Goal: Task Accomplishment & Management: Use online tool/utility

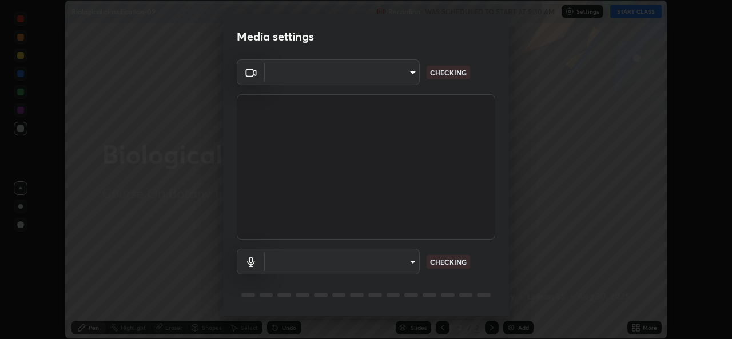
scroll to position [36, 0]
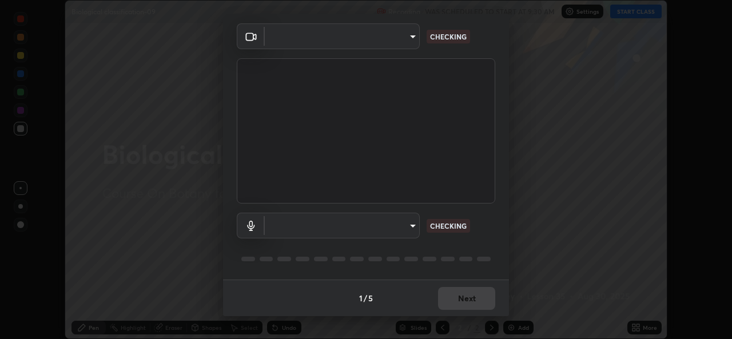
type input "1bae5219f2427241882c49d72a3831d91ccadfd921fc1ac5908e7a23ac13a840"
click at [408, 228] on body "Erase all Biological classification-09 Recording WAS SCHEDULED TO START AT 9:30…" at bounding box center [366, 169] width 732 height 339
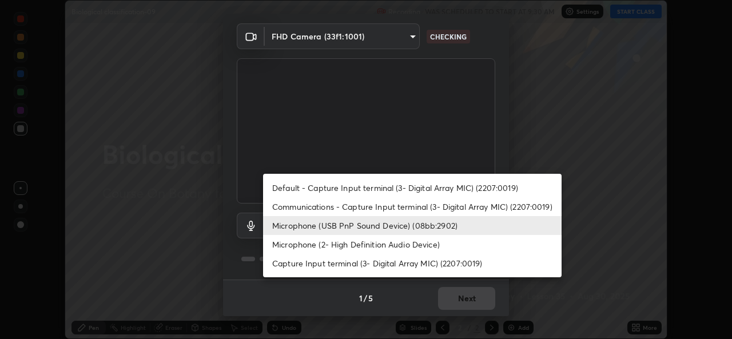
click at [392, 188] on li "Default - Capture Input terminal (3- Digital Array MIC) (2207:0019)" at bounding box center [412, 188] width 299 height 19
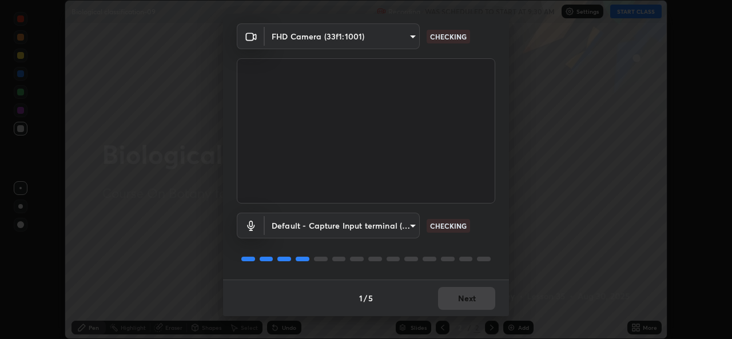
click at [408, 227] on body "Erase all Biological classification-09 Recording WAS SCHEDULED TO START AT 9:30…" at bounding box center [366, 169] width 732 height 339
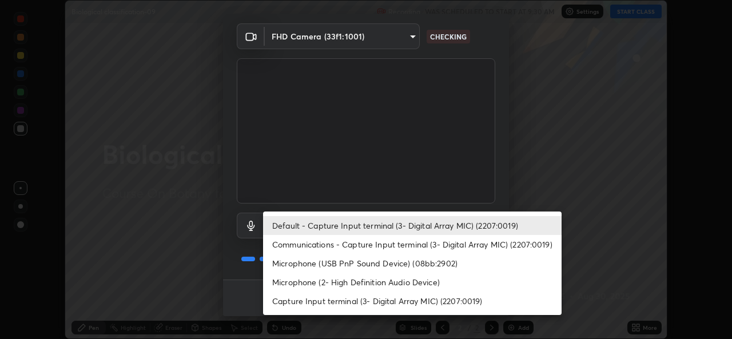
click at [394, 264] on li "Microphone (USB PnP Sound Device) (08bb:2902)" at bounding box center [412, 263] width 299 height 19
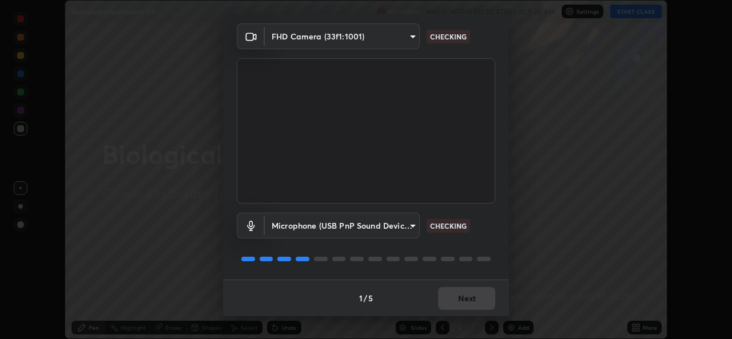
type input "d410c87dc0193b8b3cf58eff1f7b2380d82657523fa13e3063fc85e2b40aee02"
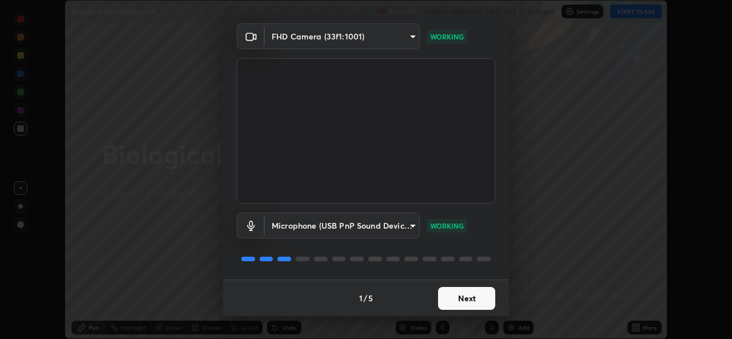
click at [451, 302] on button "Next" at bounding box center [466, 298] width 57 height 23
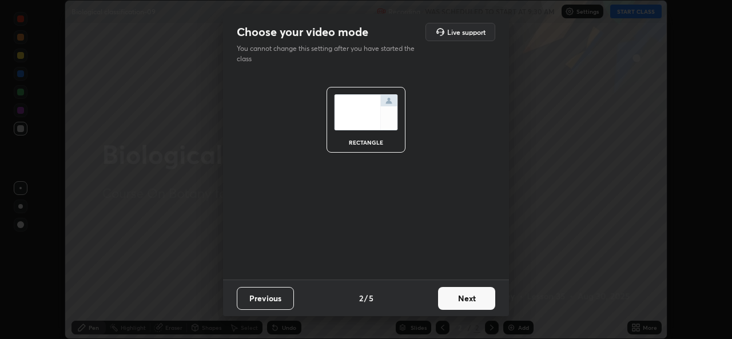
scroll to position [0, 0]
click at [451, 302] on button "Next" at bounding box center [466, 298] width 57 height 23
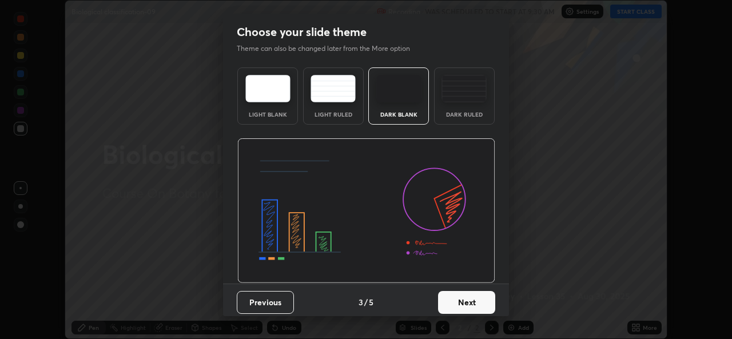
click at [455, 299] on button "Next" at bounding box center [466, 302] width 57 height 23
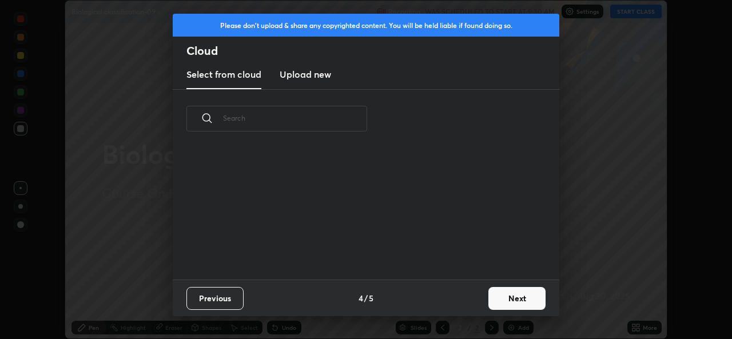
click at [499, 301] on button "Next" at bounding box center [517, 298] width 57 height 23
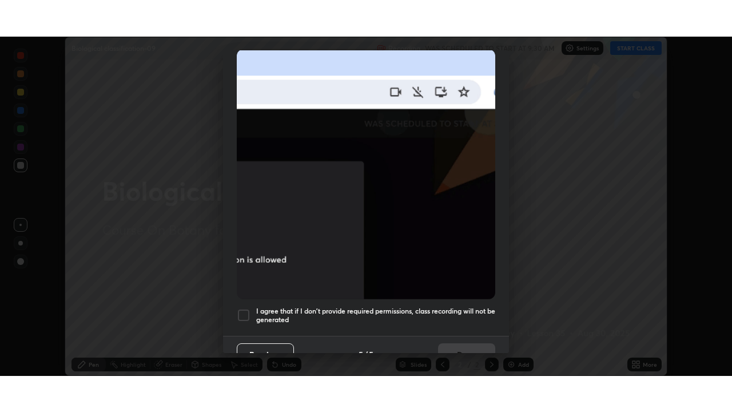
scroll to position [269, 0]
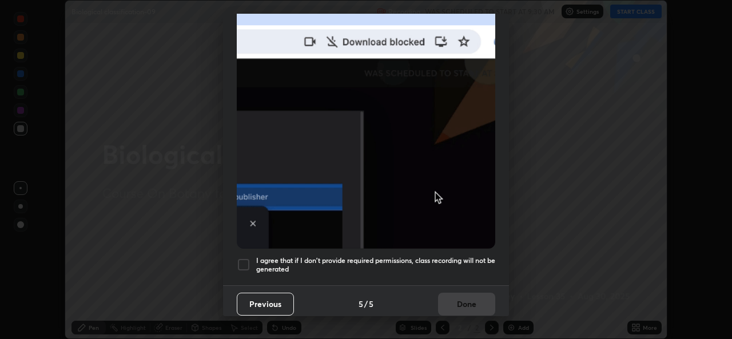
click at [241, 263] on div at bounding box center [244, 265] width 14 height 14
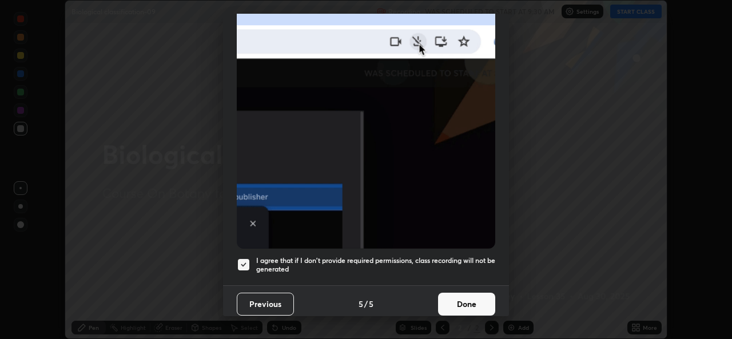
click at [443, 300] on button "Done" at bounding box center [466, 304] width 57 height 23
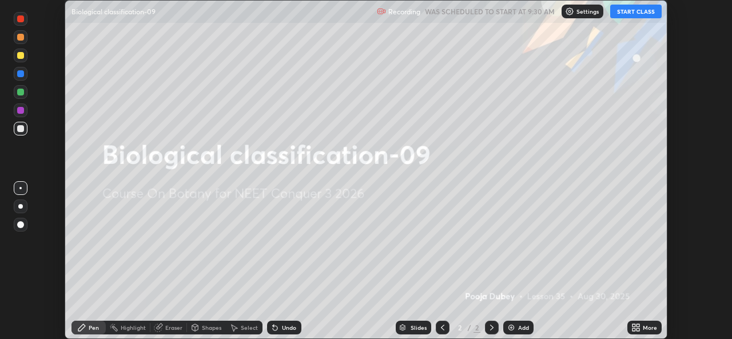
click at [633, 17] on button "START CLASS" at bounding box center [635, 12] width 51 height 14
click at [636, 331] on icon at bounding box center [636, 327] width 9 height 9
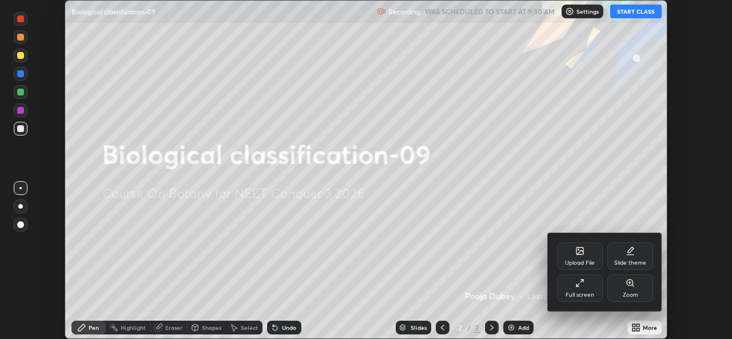
click at [581, 292] on div "Full screen" at bounding box center [580, 295] width 29 height 6
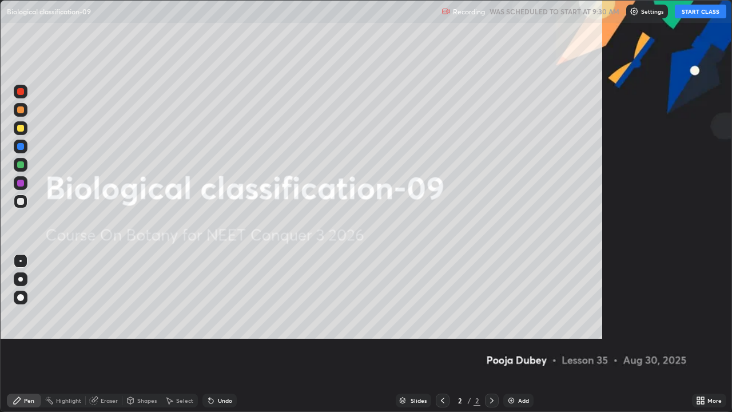
scroll to position [412, 732]
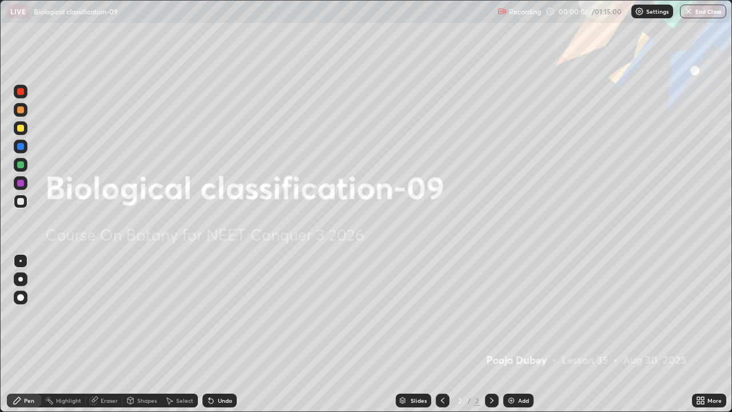
click at [700, 339] on icon at bounding box center [698, 398] width 3 height 3
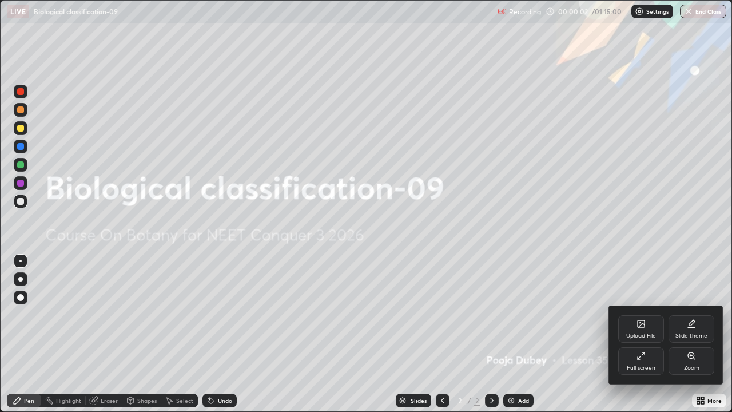
click at [649, 327] on div "Upload File" at bounding box center [641, 328] width 46 height 27
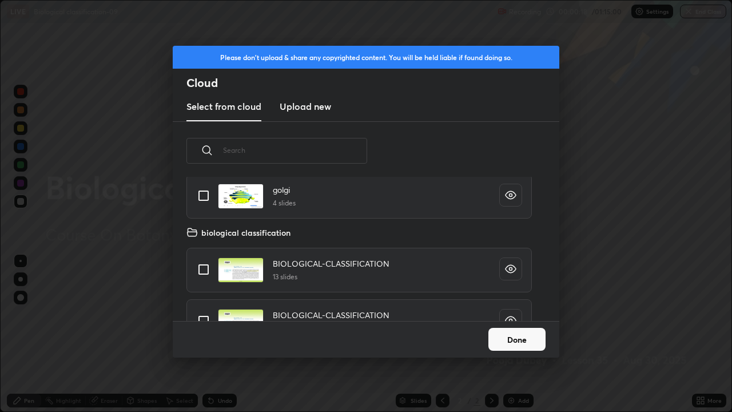
scroll to position [2790, 0]
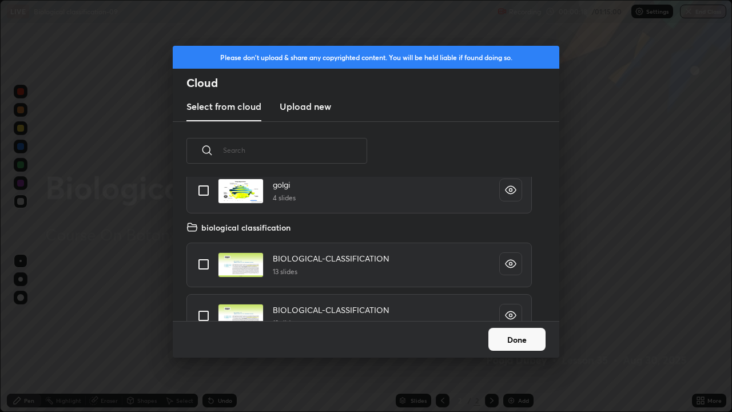
click at [209, 263] on input "grid" at bounding box center [204, 264] width 24 height 24
checkbox input "true"
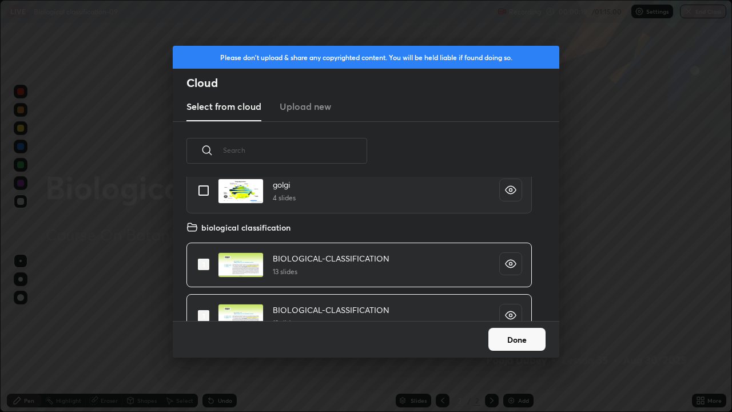
click at [482, 329] on div "Done" at bounding box center [366, 339] width 387 height 37
click at [511, 339] on button "Done" at bounding box center [517, 339] width 57 height 23
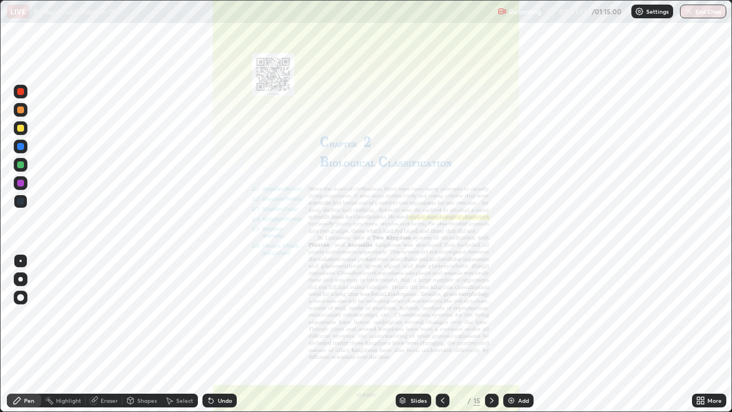
click at [492, 339] on icon at bounding box center [491, 400] width 9 height 9
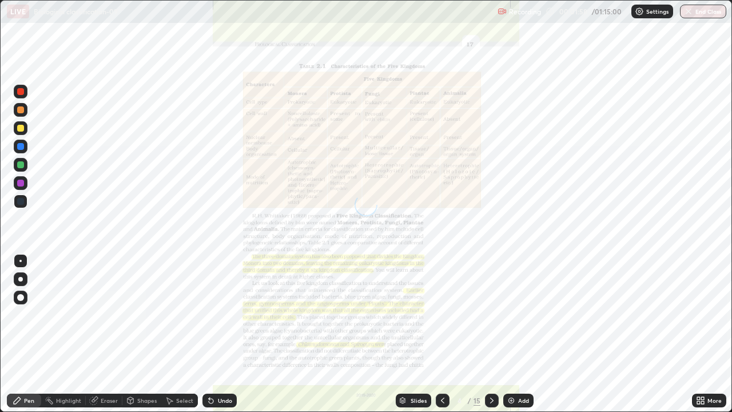
click at [493, 339] on icon at bounding box center [491, 400] width 9 height 9
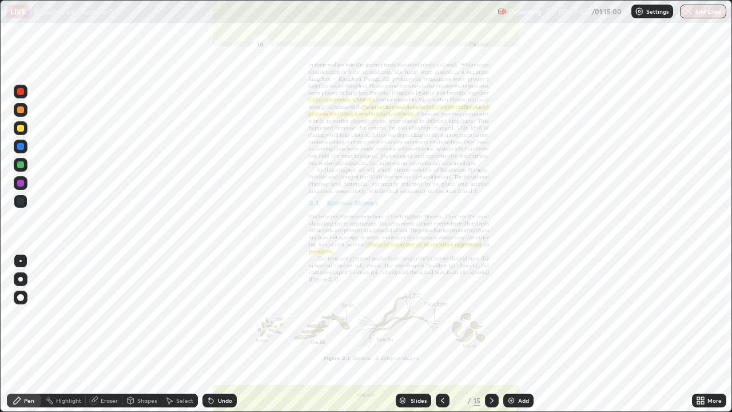
click at [489, 339] on icon at bounding box center [491, 400] width 9 height 9
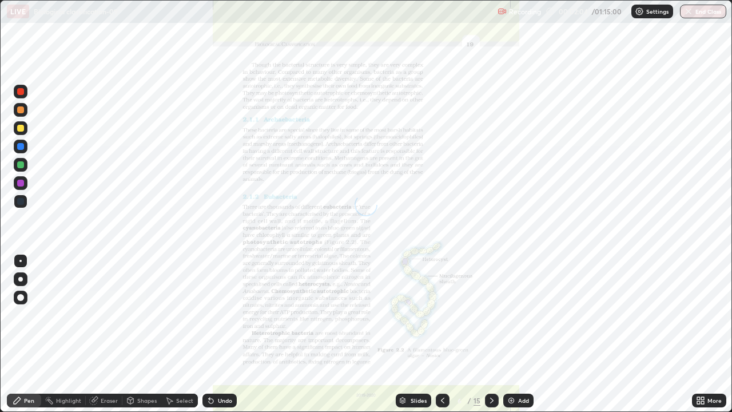
click at [491, 339] on icon at bounding box center [491, 400] width 9 height 9
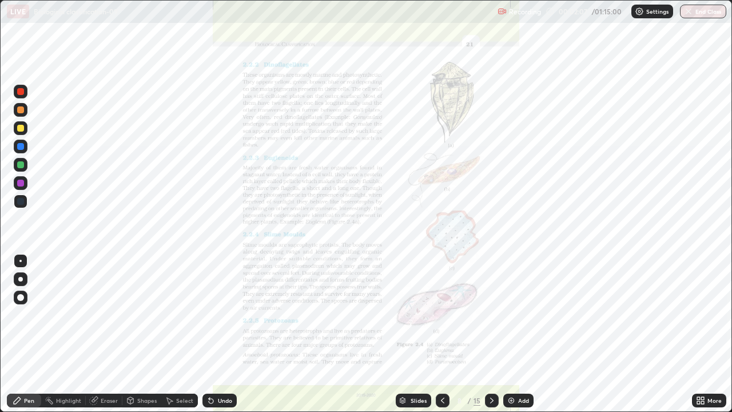
click at [485, 339] on div at bounding box center [492, 401] width 14 height 14
click at [400, 339] on icon at bounding box center [402, 400] width 7 height 7
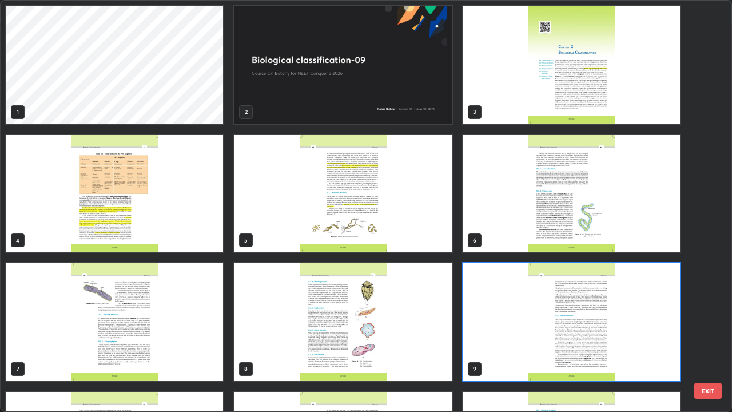
scroll to position [407, 725]
click at [336, 106] on img "grid" at bounding box center [343, 64] width 217 height 117
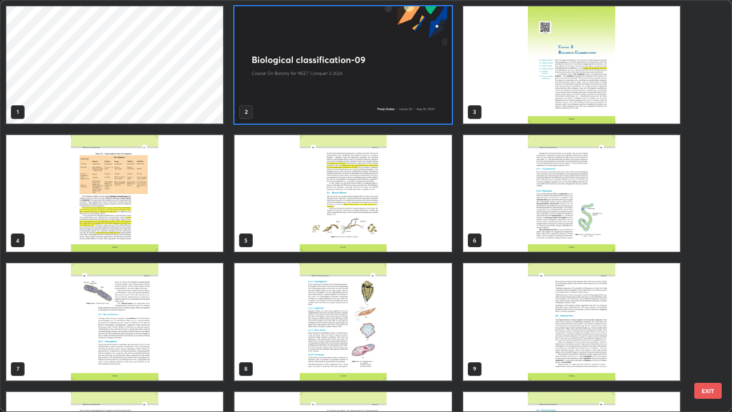
click at [339, 103] on img "grid" at bounding box center [343, 64] width 217 height 117
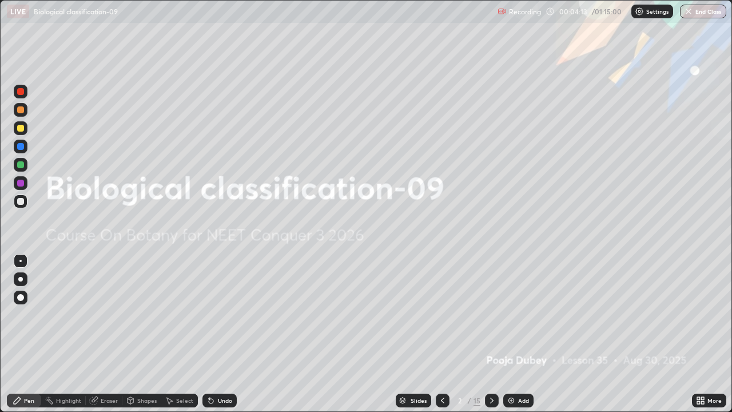
click at [518, 339] on div "Add" at bounding box center [523, 401] width 11 height 6
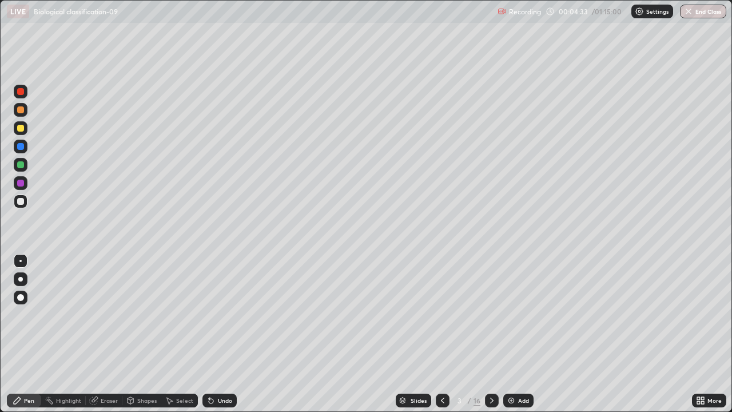
click at [22, 279] on div at bounding box center [20, 279] width 5 height 5
click at [513, 339] on img at bounding box center [511, 400] width 9 height 9
click at [23, 164] on div at bounding box center [20, 164] width 7 height 7
click at [23, 201] on div at bounding box center [20, 201] width 7 height 7
click at [510, 339] on div "Add" at bounding box center [518, 401] width 30 height 14
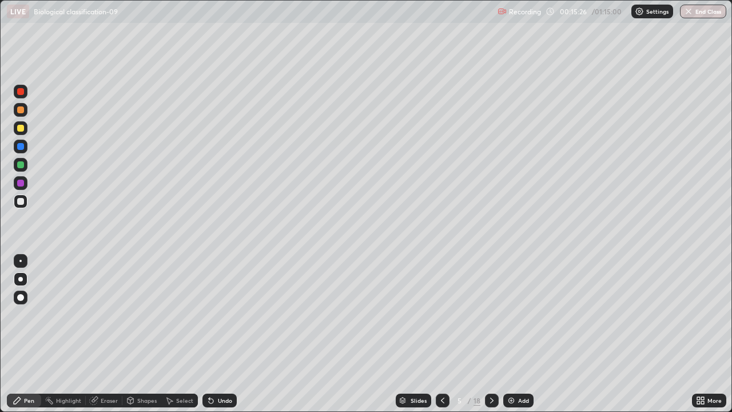
click at [406, 339] on div "Slides" at bounding box center [413, 401] width 35 height 14
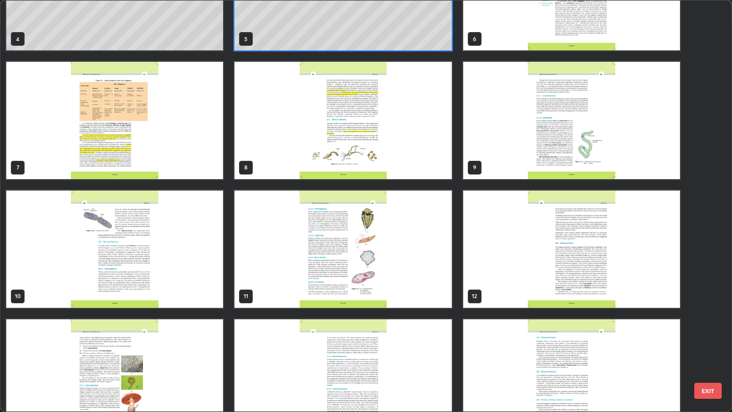
scroll to position [360, 0]
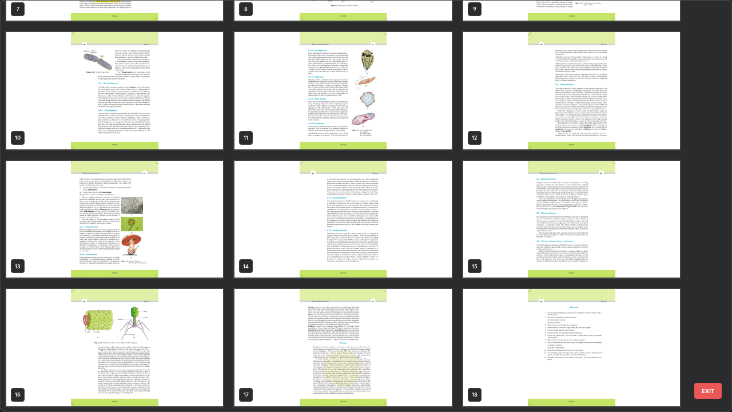
click at [186, 244] on img "grid" at bounding box center [114, 219] width 217 height 117
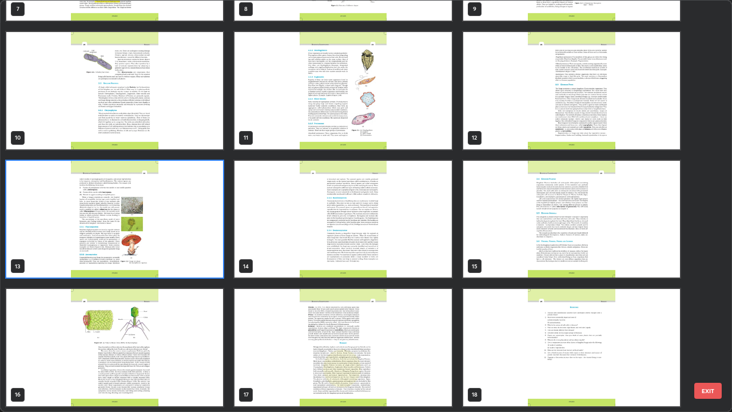
click at [183, 249] on img "grid" at bounding box center [114, 219] width 217 height 117
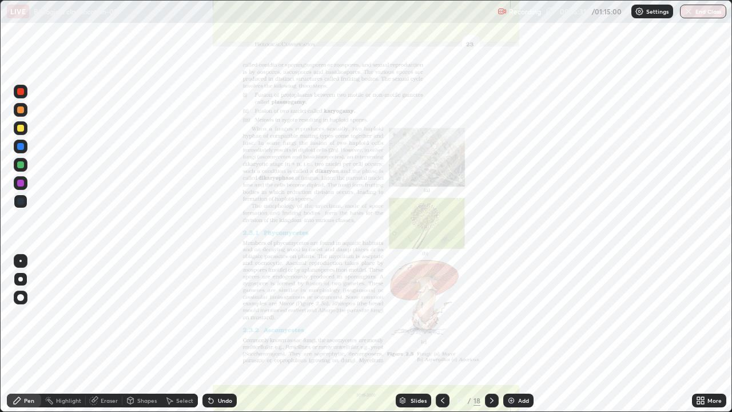
click at [437, 339] on div at bounding box center [443, 401] width 14 height 14
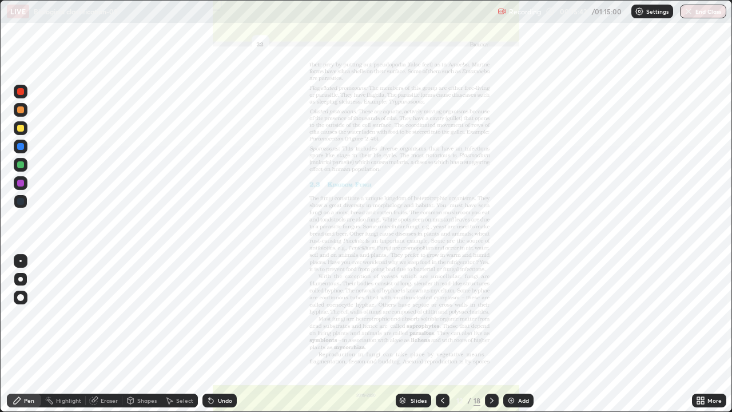
click at [485, 339] on div at bounding box center [492, 401] width 14 height 14
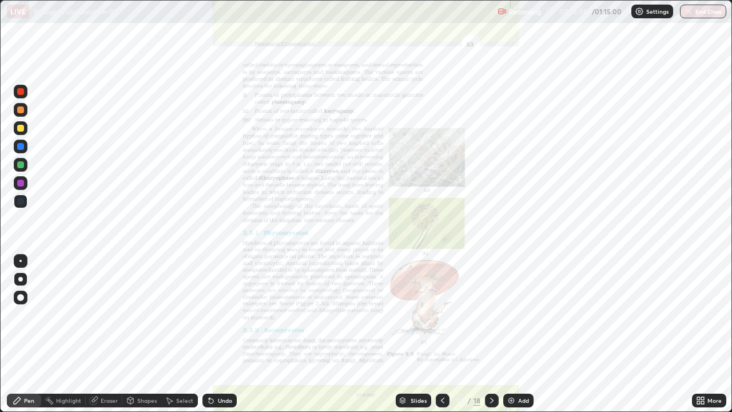
click at [410, 339] on div "Slides" at bounding box center [413, 401] width 35 height 14
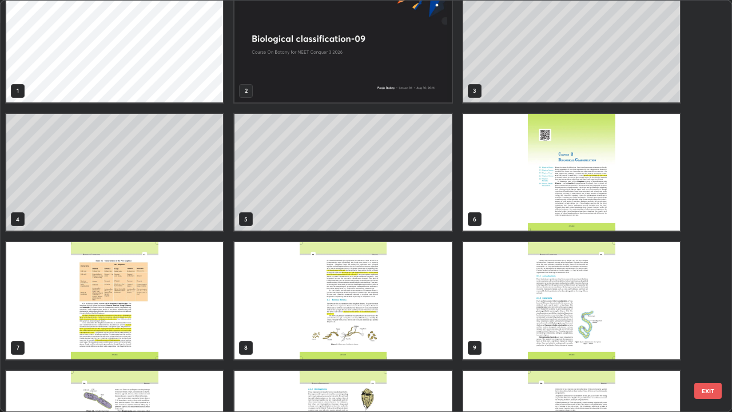
scroll to position [21, 0]
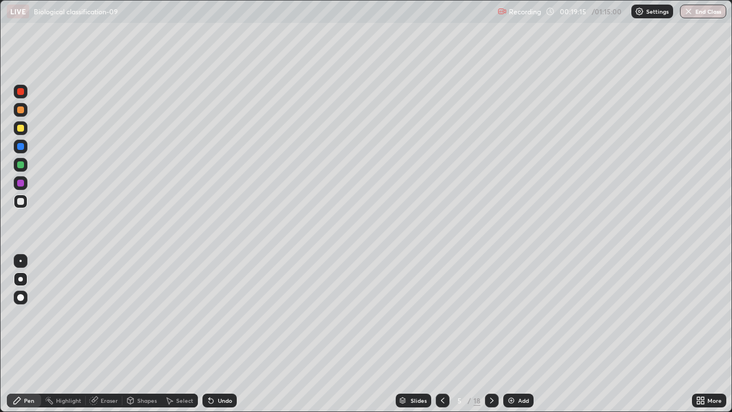
click at [410, 339] on div "Slides" at bounding box center [413, 401] width 35 height 14
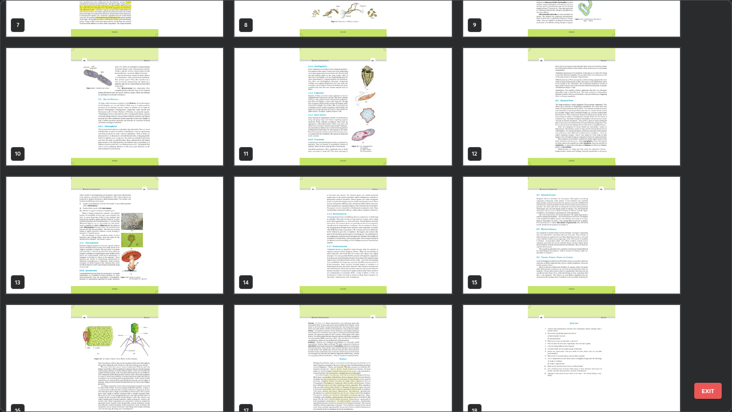
scroll to position [360, 0]
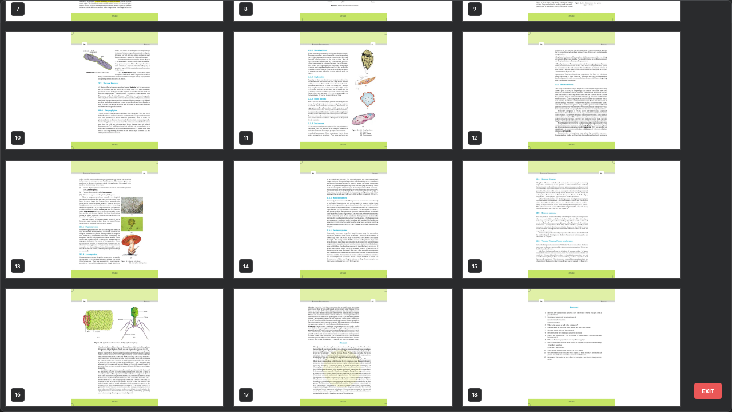
click at [188, 244] on img "grid" at bounding box center [114, 219] width 217 height 117
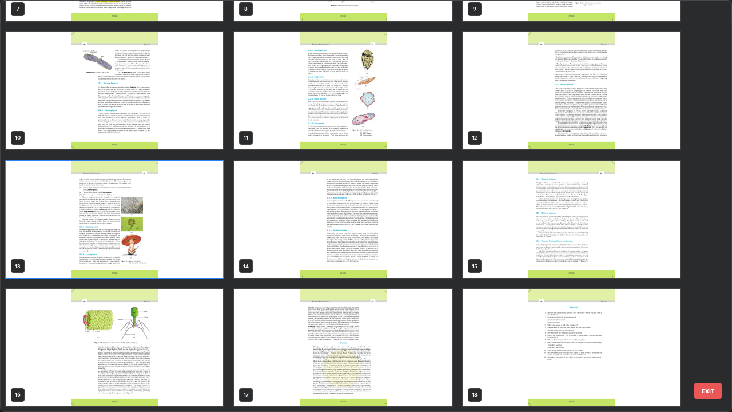
click at [192, 245] on img "grid" at bounding box center [114, 219] width 217 height 117
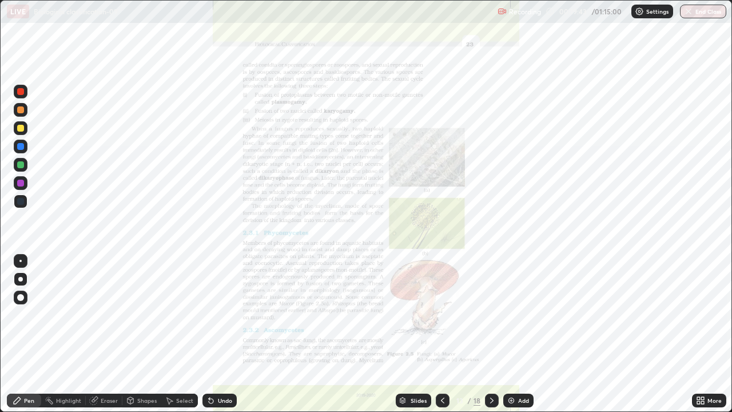
click at [490, 339] on icon at bounding box center [491, 401] width 3 height 6
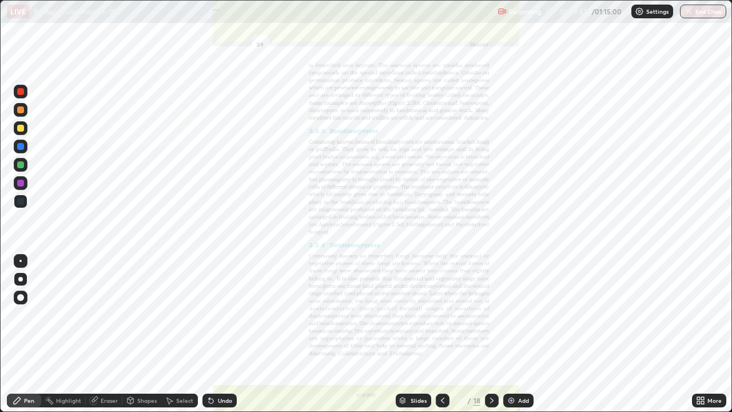
click at [408, 339] on div "Slides" at bounding box center [413, 401] width 35 height 14
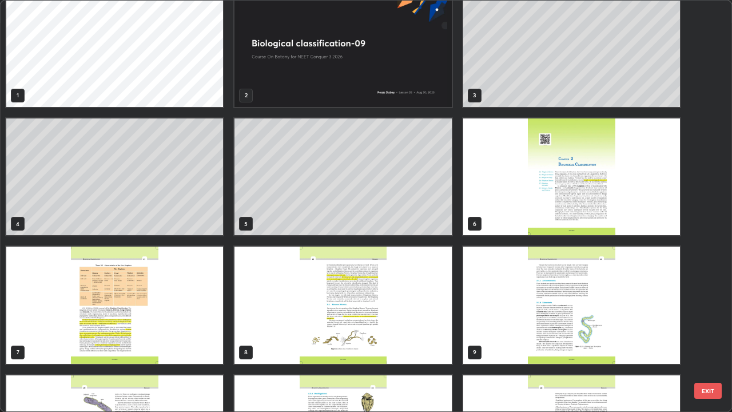
scroll to position [0, 0]
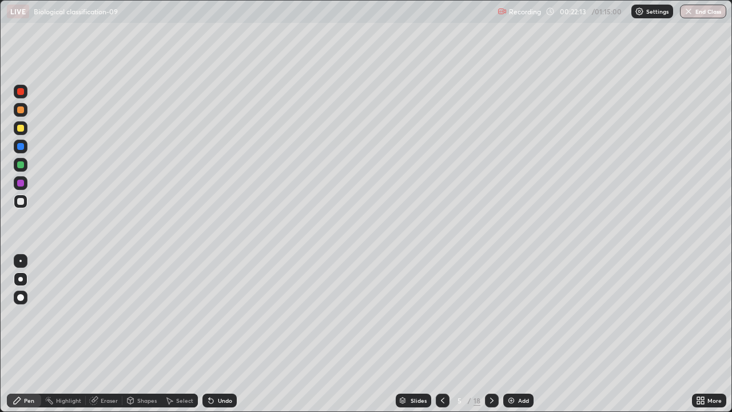
click at [510, 339] on img at bounding box center [511, 400] width 9 height 9
click at [22, 165] on div at bounding box center [20, 164] width 7 height 7
click at [22, 201] on div at bounding box center [20, 201] width 7 height 7
click at [512, 339] on img at bounding box center [511, 400] width 9 height 9
click at [221, 339] on div "Undo" at bounding box center [225, 401] width 14 height 6
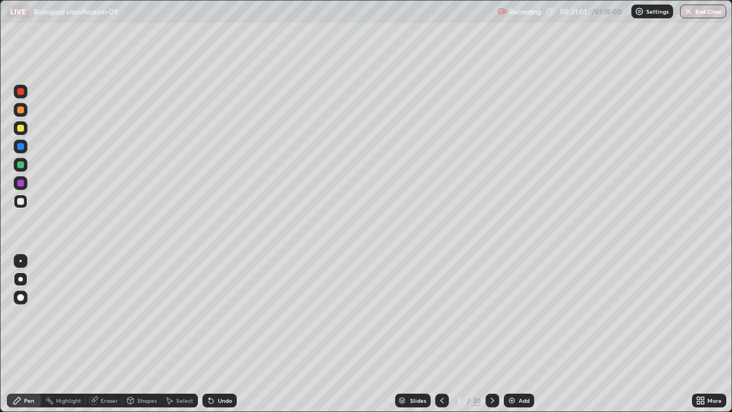
click at [512, 339] on img at bounding box center [511, 400] width 9 height 9
click at [22, 165] on div at bounding box center [20, 164] width 7 height 7
click at [22, 168] on div at bounding box center [20, 164] width 7 height 7
click at [23, 89] on div at bounding box center [20, 91] width 7 height 7
click at [24, 165] on div at bounding box center [21, 165] width 14 height 14
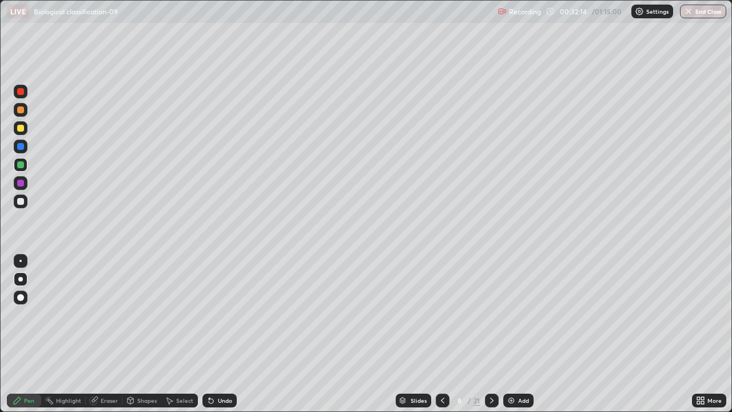
click at [19, 91] on div at bounding box center [20, 91] width 7 height 7
click at [21, 201] on div at bounding box center [20, 201] width 7 height 7
click at [24, 164] on div at bounding box center [21, 165] width 14 height 14
click at [21, 92] on div at bounding box center [20, 91] width 7 height 7
click at [22, 165] on div at bounding box center [20, 164] width 7 height 7
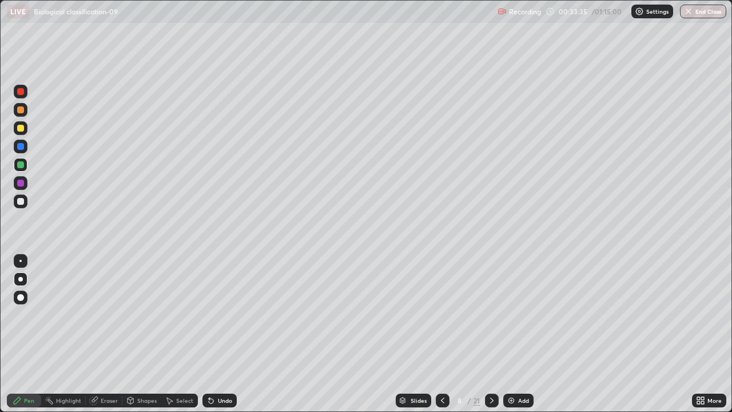
click at [23, 205] on div at bounding box center [21, 202] width 14 height 14
click at [221, 339] on div "Undo" at bounding box center [220, 401] width 34 height 14
click at [216, 339] on div "Undo" at bounding box center [220, 401] width 34 height 14
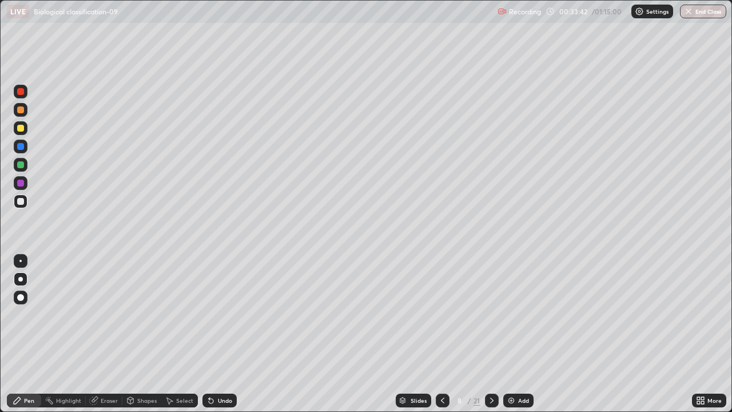
click at [213, 339] on icon at bounding box center [211, 400] width 9 height 9
click at [211, 339] on icon at bounding box center [211, 401] width 5 height 5
click at [23, 166] on div at bounding box center [20, 164] width 7 height 7
click at [22, 90] on div at bounding box center [20, 91] width 7 height 7
click at [440, 339] on icon at bounding box center [442, 400] width 9 height 9
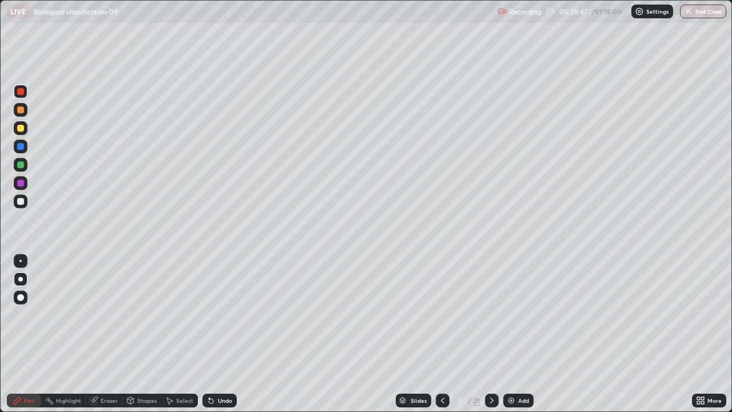
click at [490, 339] on icon at bounding box center [491, 400] width 9 height 9
click at [21, 113] on div at bounding box center [21, 110] width 14 height 14
click at [412, 339] on div "Slides" at bounding box center [419, 401] width 16 height 6
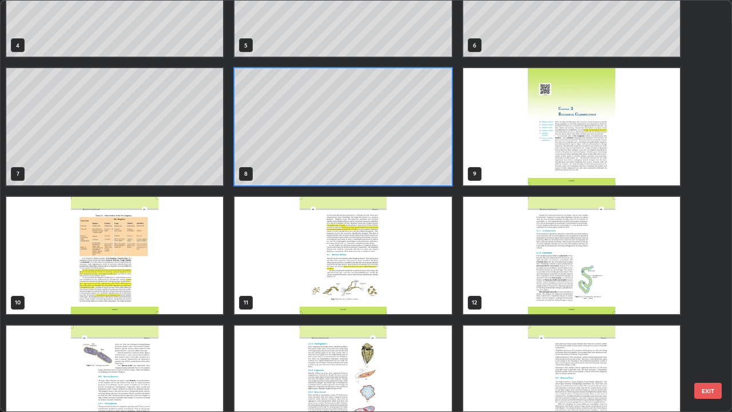
scroll to position [195, 0]
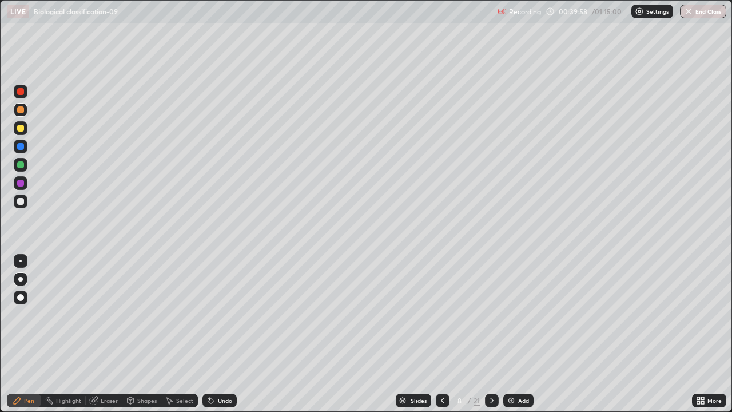
click at [400, 339] on icon at bounding box center [403, 399] width 6 height 3
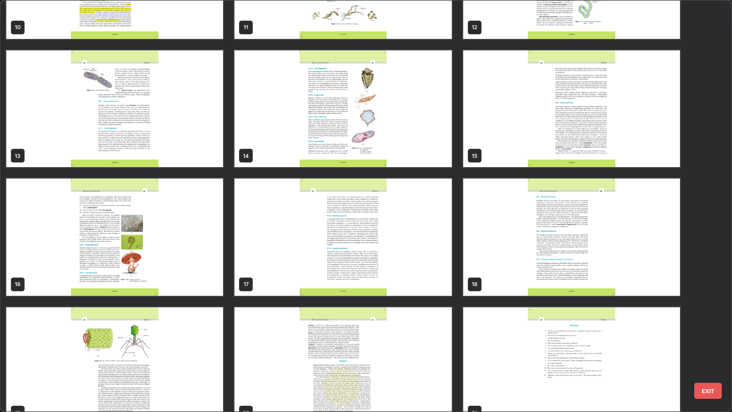
scroll to position [489, 0]
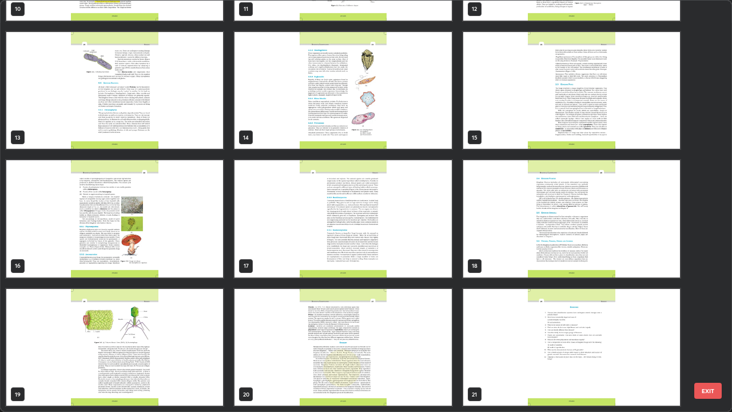
click at [172, 252] on img "grid" at bounding box center [114, 218] width 217 height 117
click at [176, 255] on img "grid" at bounding box center [114, 218] width 217 height 117
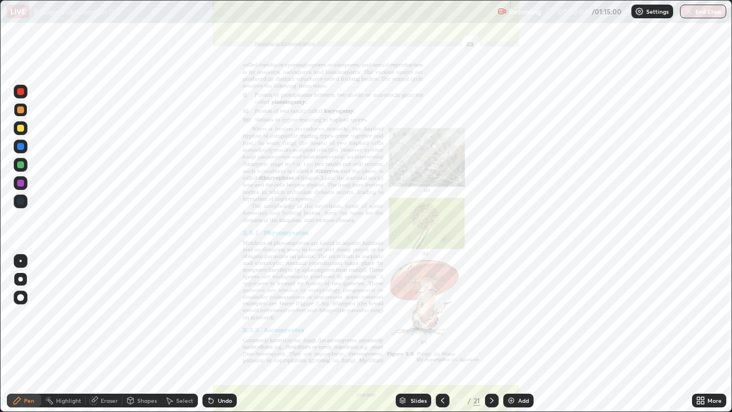
click at [177, 260] on img "grid" at bounding box center [114, 218] width 217 height 117
click at [692, 339] on div "More" at bounding box center [709, 401] width 34 height 14
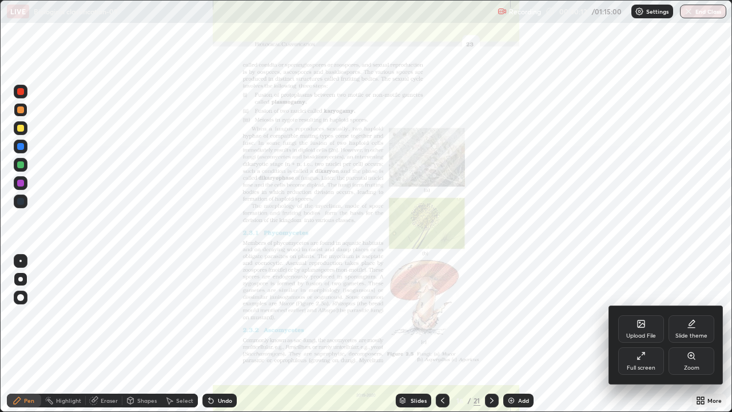
click at [690, 339] on icon at bounding box center [691, 355] width 6 height 6
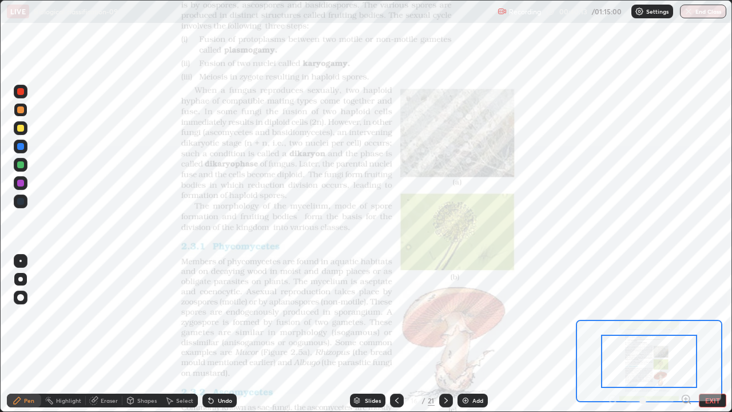
click at [688, 339] on icon at bounding box center [686, 399] width 3 height 0
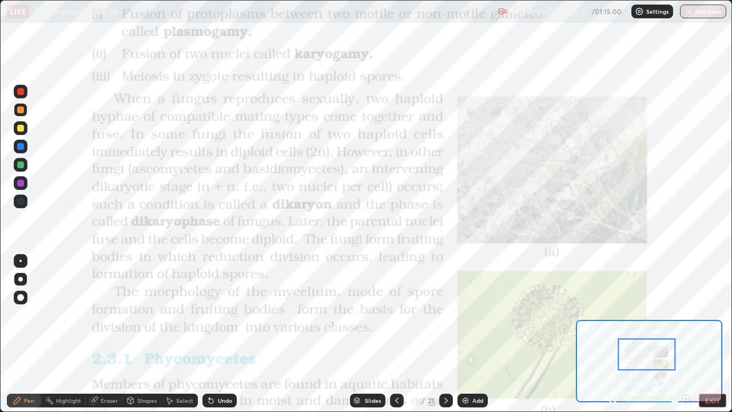
click at [363, 339] on div "Slides" at bounding box center [367, 401] width 35 height 14
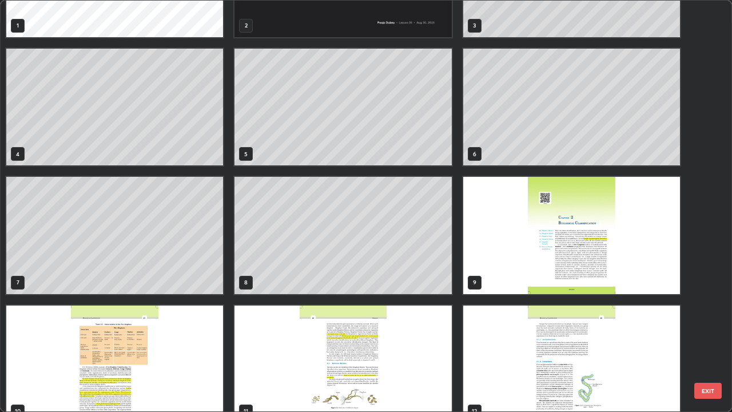
scroll to position [86, 0]
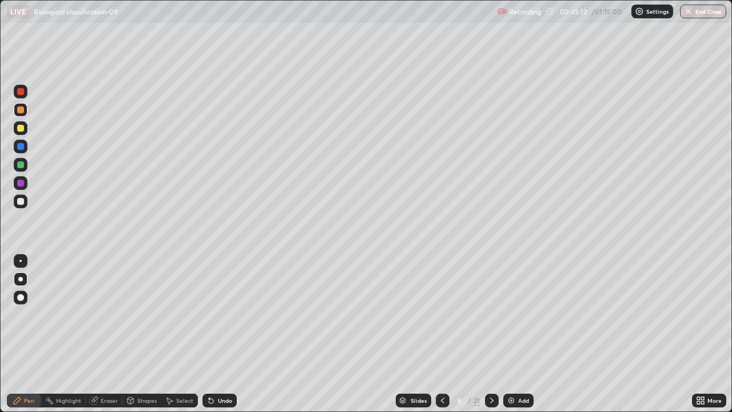
click at [507, 339] on img at bounding box center [511, 400] width 9 height 9
click at [439, 339] on icon at bounding box center [442, 400] width 9 height 9
click at [512, 339] on img at bounding box center [511, 400] width 9 height 9
click at [26, 203] on div at bounding box center [21, 202] width 14 height 14
click at [405, 339] on div "Slides" at bounding box center [412, 401] width 35 height 14
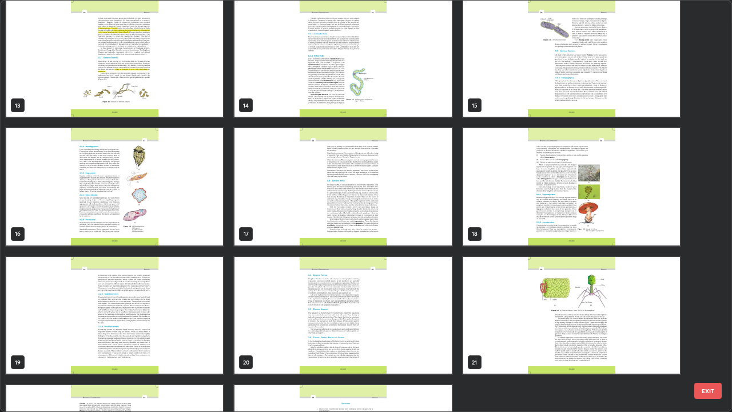
scroll to position [523, 0]
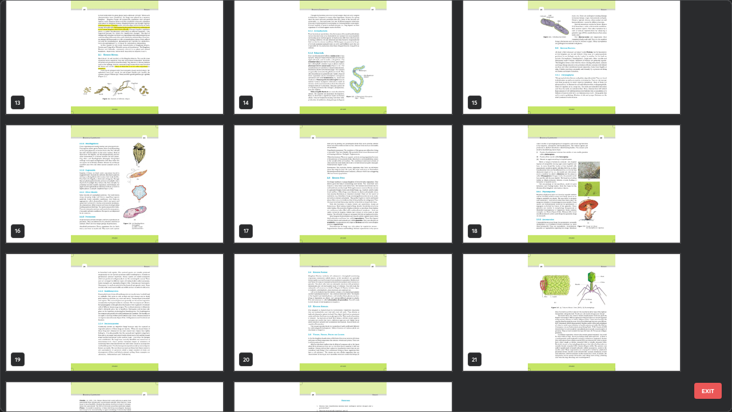
click at [495, 225] on img "grid" at bounding box center [571, 183] width 217 height 117
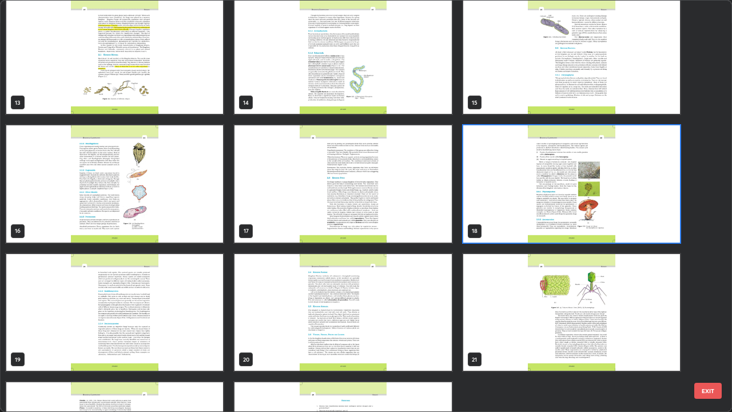
click at [495, 231] on img "grid" at bounding box center [571, 183] width 217 height 117
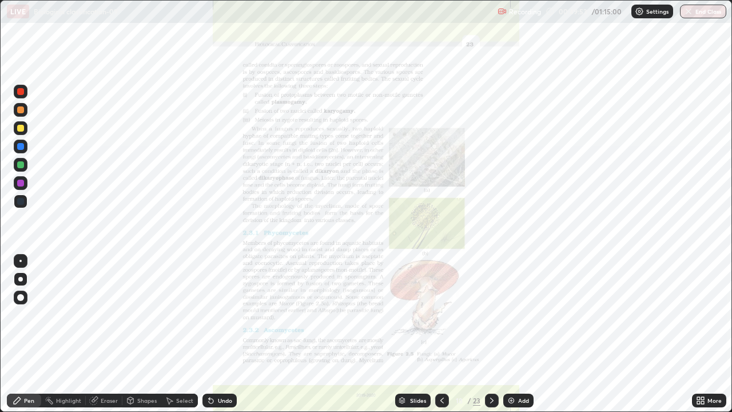
click at [396, 339] on div "Slides" at bounding box center [412, 401] width 35 height 14
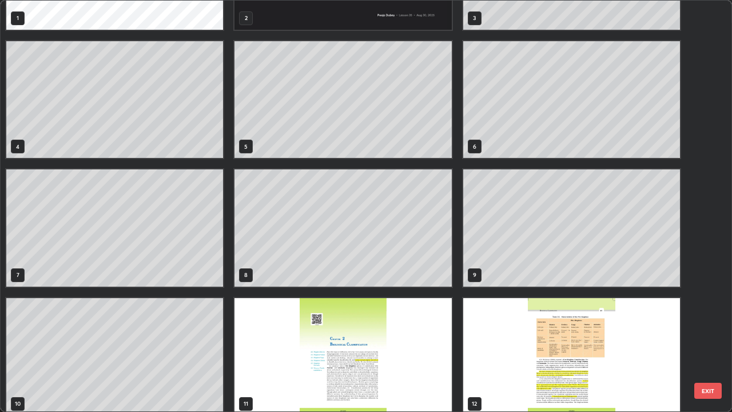
scroll to position [92, 0]
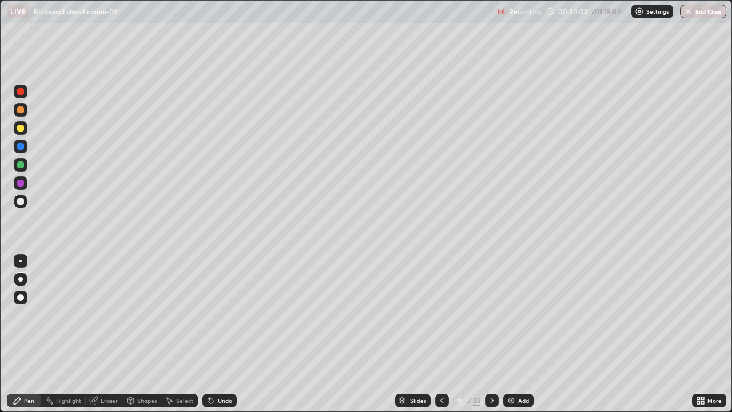
click at [209, 339] on icon at bounding box center [209, 398] width 1 height 1
click at [214, 339] on div "Undo" at bounding box center [220, 401] width 34 height 14
click at [210, 339] on icon at bounding box center [211, 400] width 9 height 9
click at [512, 339] on img at bounding box center [511, 400] width 9 height 9
click at [515, 339] on div "Add" at bounding box center [518, 401] width 30 height 14
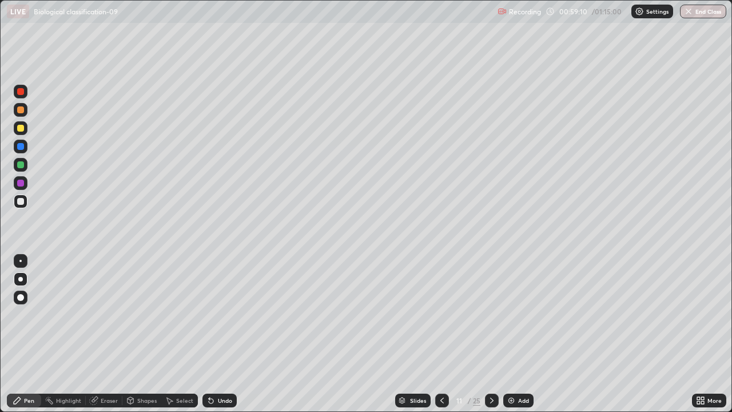
click at [139, 339] on div "Shapes" at bounding box center [146, 401] width 19 height 6
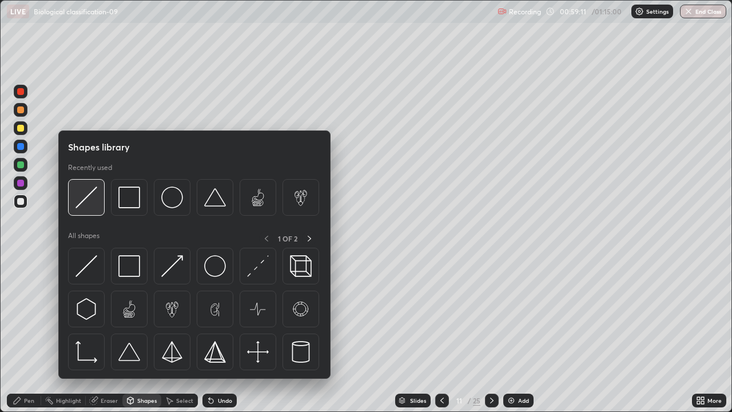
click at [88, 201] on img at bounding box center [87, 198] width 22 height 22
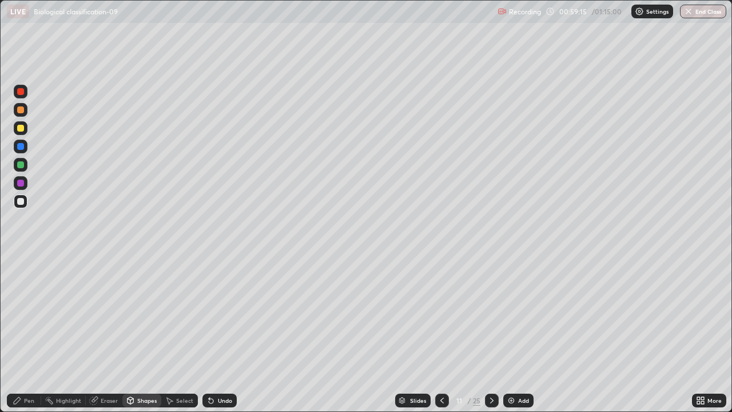
click at [23, 339] on div "Pen" at bounding box center [24, 401] width 34 height 14
click at [215, 339] on div "Undo" at bounding box center [220, 401] width 34 height 14
click at [220, 339] on div "Undo" at bounding box center [225, 401] width 14 height 6
click at [88, 339] on div "Eraser" at bounding box center [104, 400] width 37 height 23
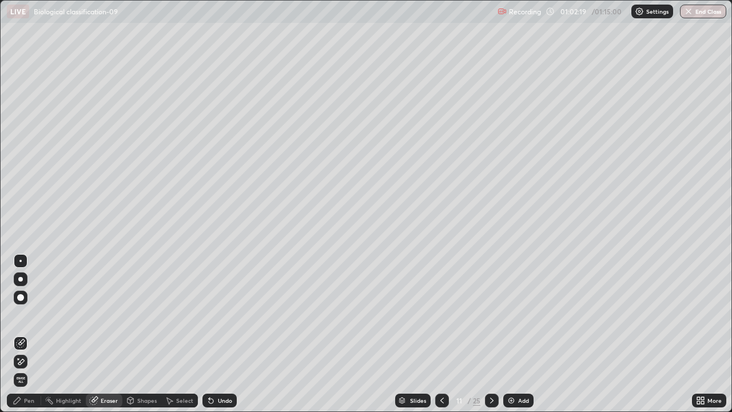
click at [81, 339] on div "Highlight" at bounding box center [63, 400] width 45 height 23
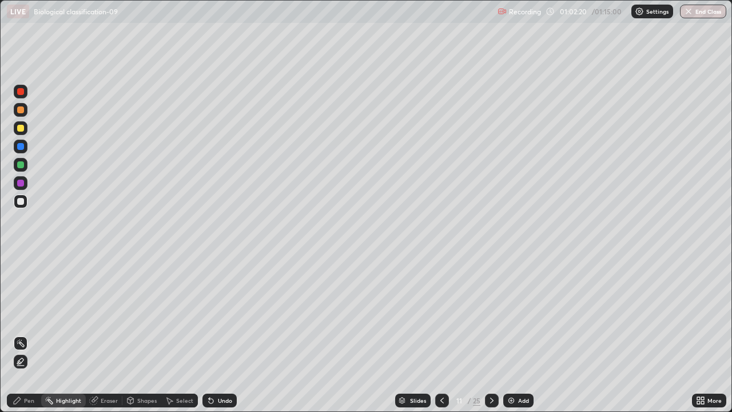
click at [25, 339] on div "Pen" at bounding box center [29, 401] width 10 height 6
click at [122, 339] on div "Shapes" at bounding box center [141, 400] width 39 height 23
click at [148, 339] on div "Shapes" at bounding box center [146, 401] width 19 height 6
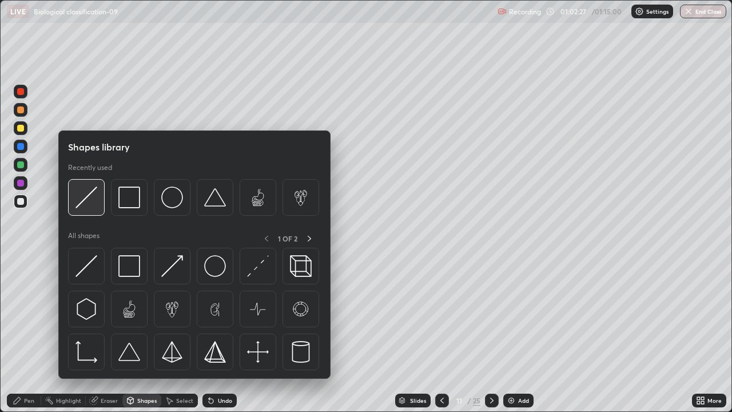
click at [82, 207] on img at bounding box center [87, 198] width 22 height 22
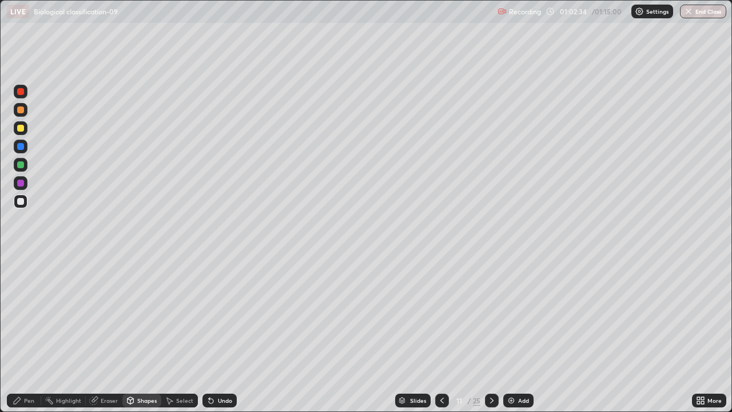
click at [13, 339] on icon at bounding box center [17, 400] width 9 height 9
click at [106, 339] on div "Eraser" at bounding box center [109, 401] width 17 height 6
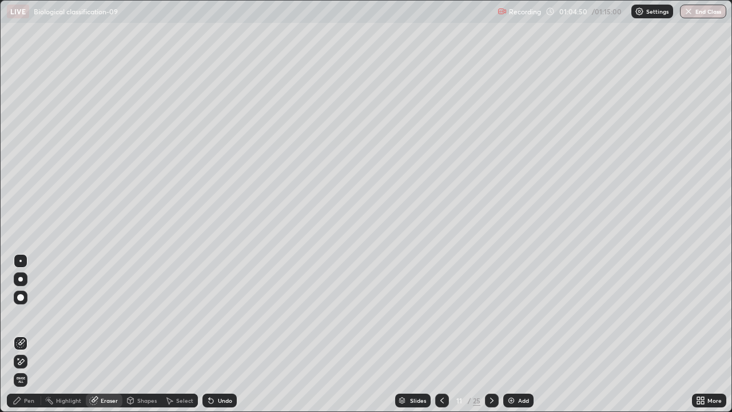
click at [26, 339] on div "Pen" at bounding box center [29, 401] width 10 height 6
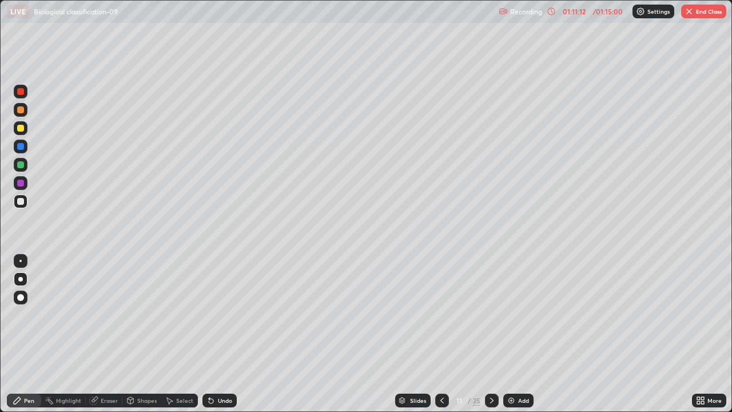
click at [91, 339] on div "Eraser" at bounding box center [104, 400] width 37 height 23
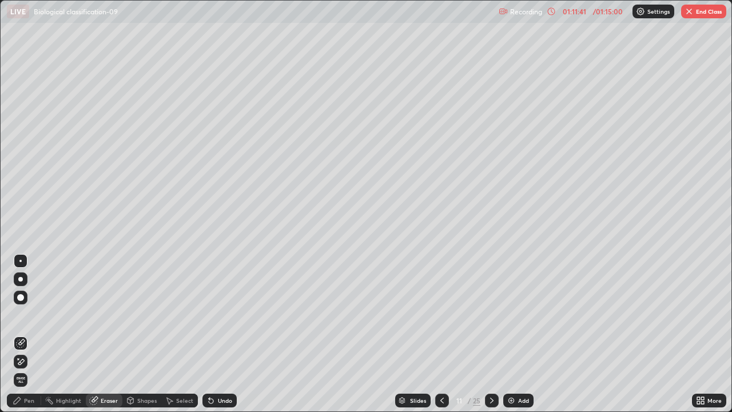
click at [707, 13] on button "End Class" at bounding box center [703, 12] width 45 height 14
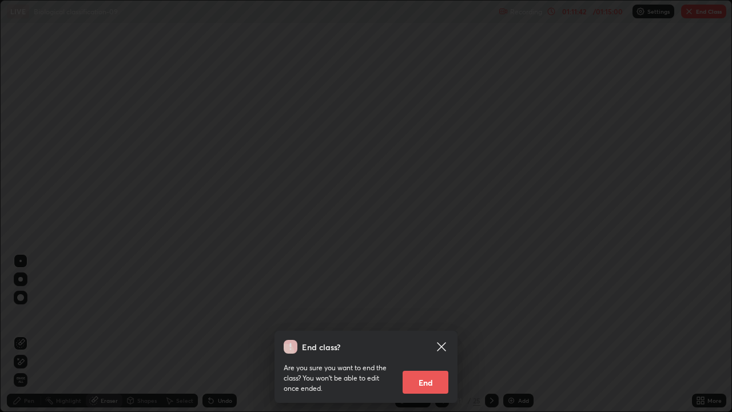
click at [434, 339] on button "End" at bounding box center [426, 382] width 46 height 23
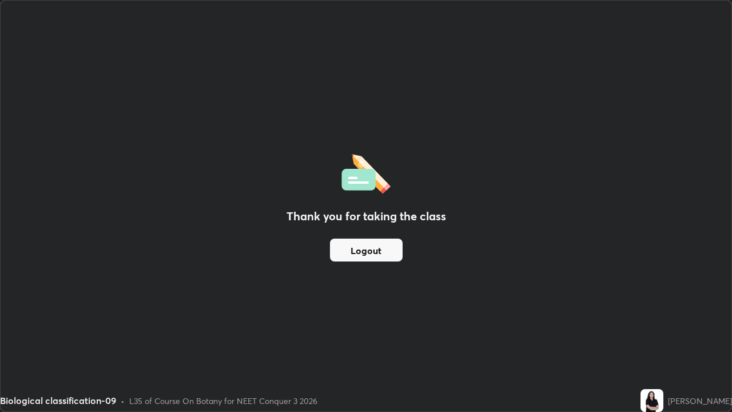
click at [389, 252] on button "Logout" at bounding box center [366, 250] width 73 height 23
